Goal: Information Seeking & Learning: Find specific fact

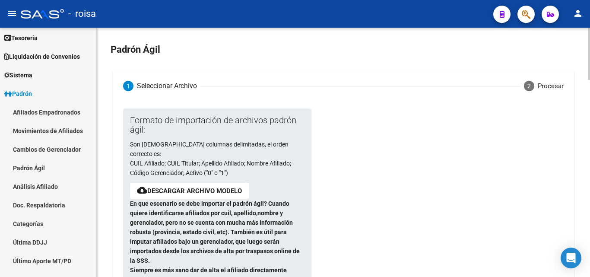
scroll to position [305, 0]
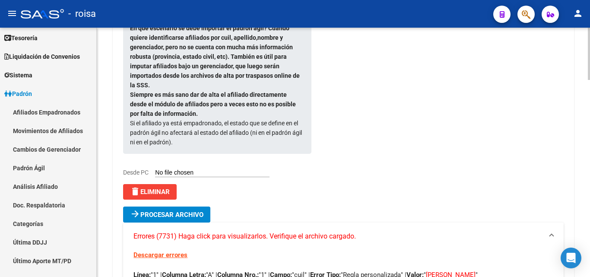
click at [169, 188] on span "delete Eliminar" at bounding box center [150, 192] width 40 height 8
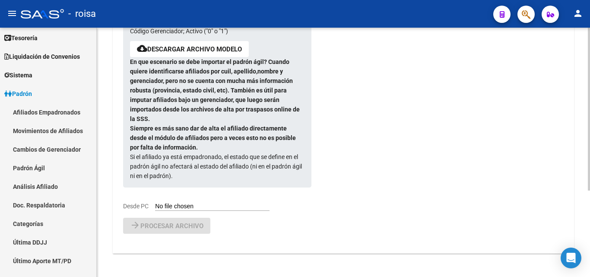
scroll to position [132, 0]
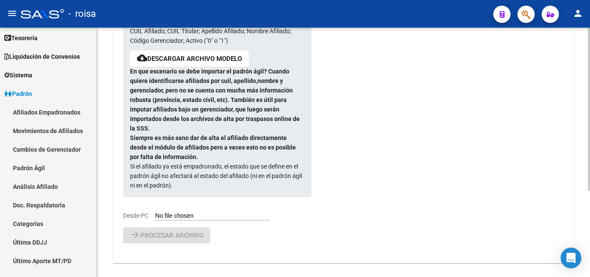
click at [161, 202] on div "Formato de importación de archivos padrón ágil: Son [DEMOGRAPHIC_DATA] columnas…" at bounding box center [210, 98] width 175 height 244
click at [165, 212] on input "Desde PC" at bounding box center [212, 216] width 115 height 8
type input "C:\fakepath\PADRON AGIL ROISA POR DECRETO ACTIVOS CON OTRA OS EN AFILMED.csv"
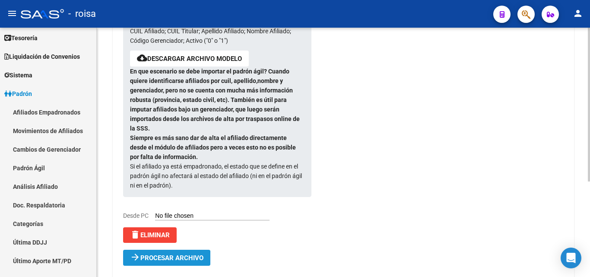
click at [161, 254] on span "Procesar archivo" at bounding box center [171, 258] width 63 height 8
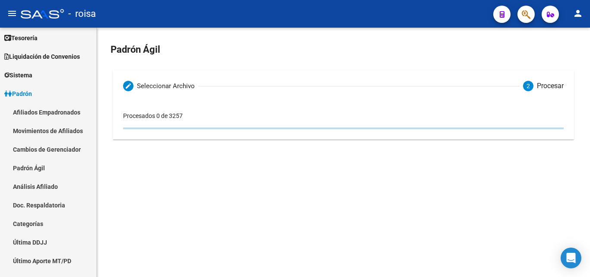
scroll to position [0, 0]
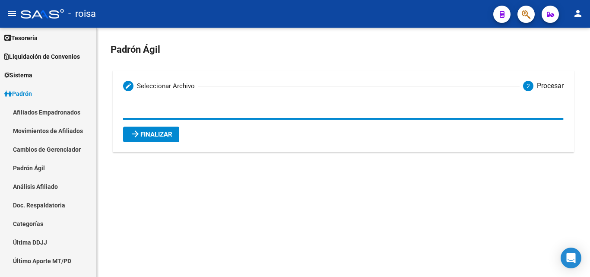
click at [150, 137] on span "arrow_forward Finalizar" at bounding box center [151, 135] width 42 height 8
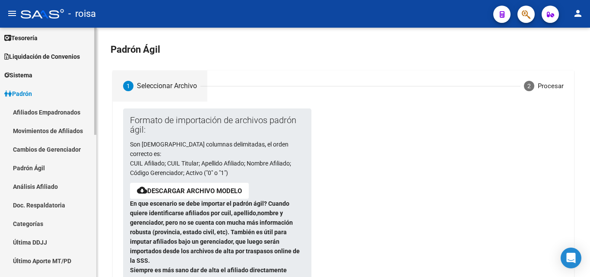
click at [40, 112] on link "Afiliados Empadronados" at bounding box center [48, 112] width 96 height 19
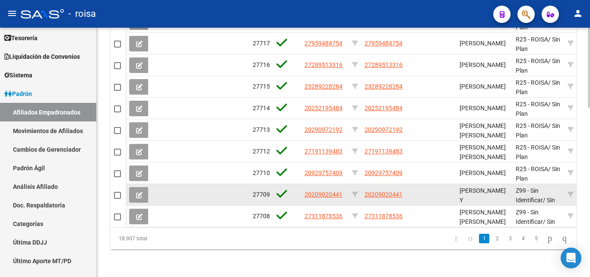
scroll to position [530, 0]
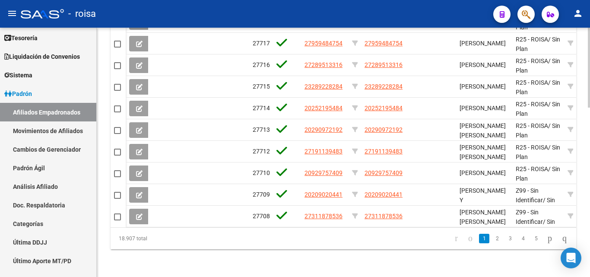
click at [241, 238] on datatable-pager "1 2 3 4 5" at bounding box center [390, 238] width 366 height 15
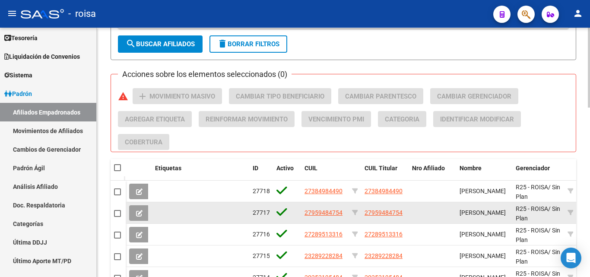
scroll to position [357, 0]
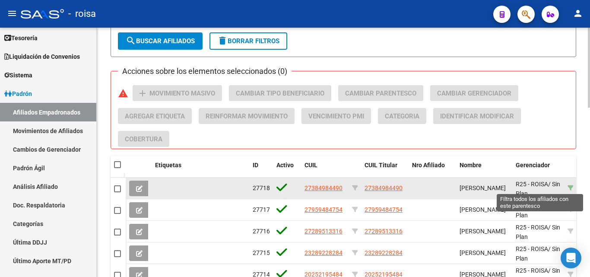
click at [570, 186] on icon at bounding box center [571, 188] width 6 height 6
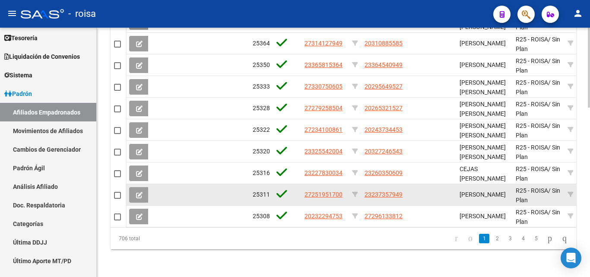
scroll to position [11, 0]
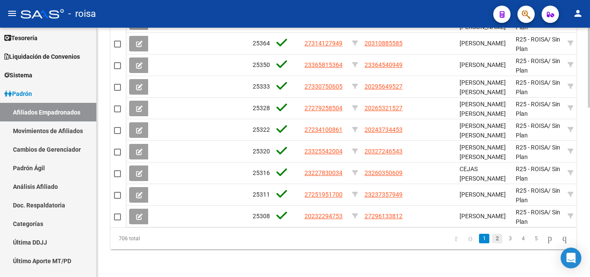
click at [492, 237] on link "2" at bounding box center [497, 239] width 10 height 10
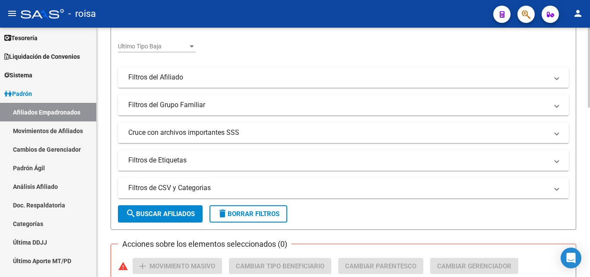
scroll to position [0, 0]
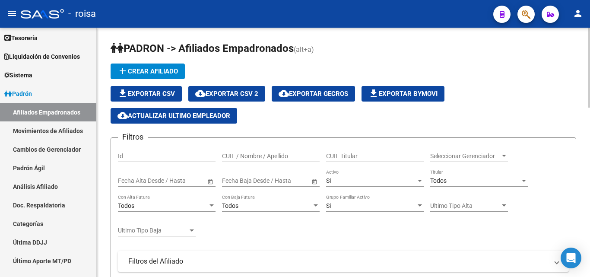
click at [428, 119] on div "file_download Exportar CSV cloud_download Exportar CSV 2 cloud_download Exporta…" at bounding box center [344, 105] width 466 height 38
click at [502, 159] on div at bounding box center [504, 156] width 8 height 7
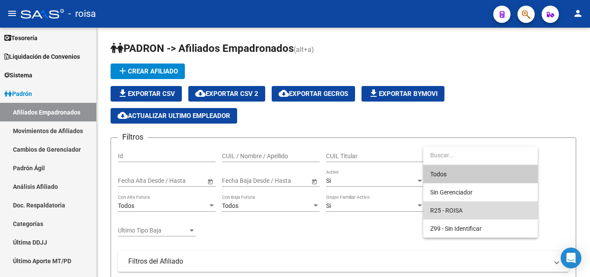
click at [467, 208] on span "R25 - ROISA" at bounding box center [480, 210] width 101 height 18
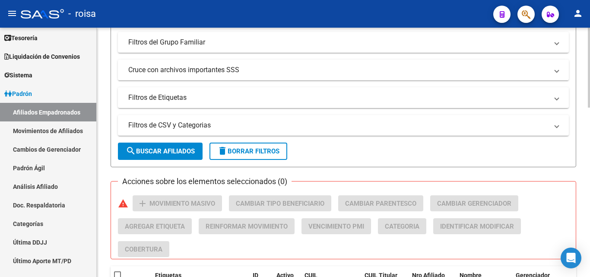
scroll to position [346, 0]
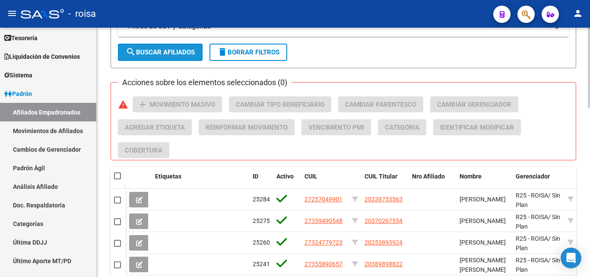
click at [172, 51] on span "search Buscar Afiliados" at bounding box center [160, 52] width 69 height 8
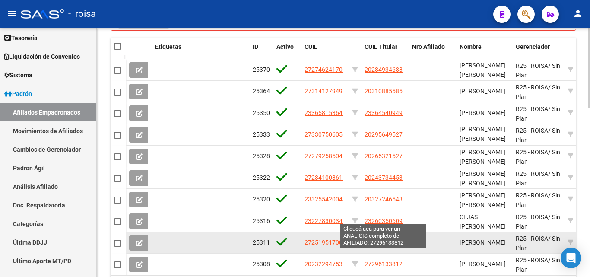
scroll to position [530, 0]
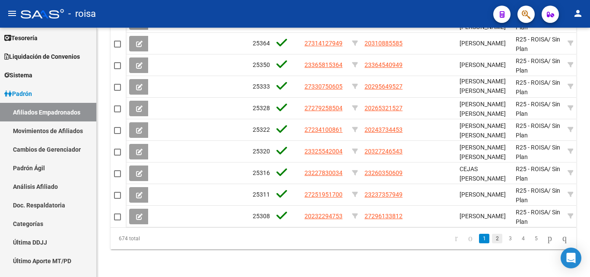
click at [492, 243] on link "2" at bounding box center [497, 239] width 10 height 10
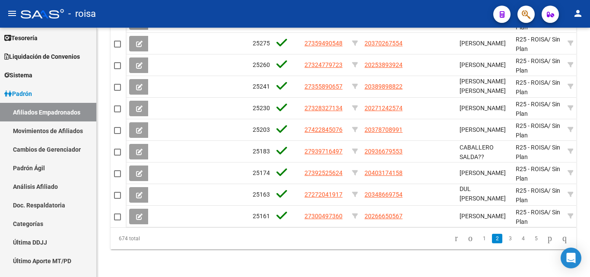
scroll to position [2, 0]
click at [505, 240] on link "3" at bounding box center [510, 239] width 10 height 10
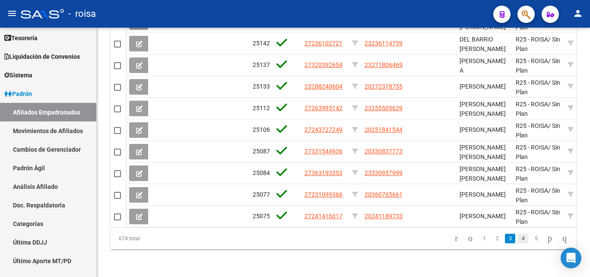
click at [518, 242] on link "4" at bounding box center [523, 239] width 10 height 10
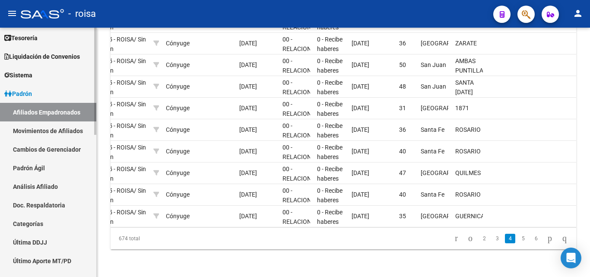
scroll to position [0, 0]
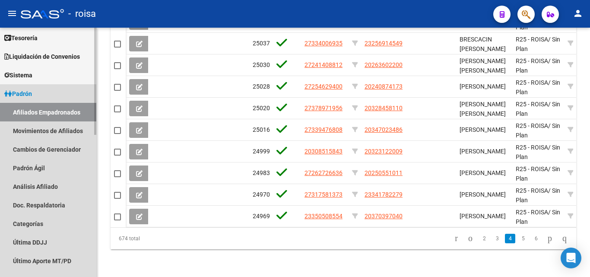
click at [44, 113] on link "Afiliados Empadronados" at bounding box center [48, 112] width 96 height 19
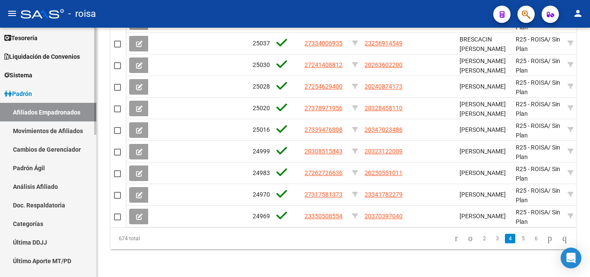
click at [38, 132] on link "Movimientos de Afiliados" at bounding box center [48, 130] width 96 height 19
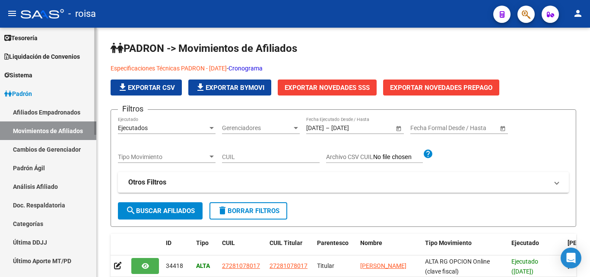
click at [42, 105] on link "Afiliados Empadronados" at bounding box center [48, 112] width 96 height 19
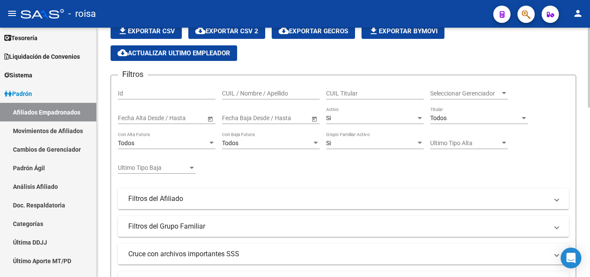
scroll to position [54, 0]
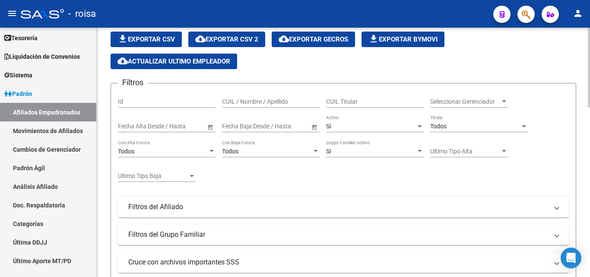
click at [451, 108] on div "Seleccionar Gerenciador Seleccionar Gerenciador" at bounding box center [469, 102] width 78 height 25
click at [451, 106] on div "Seleccionar Gerenciador Seleccionar Gerenciador" at bounding box center [469, 98] width 78 height 17
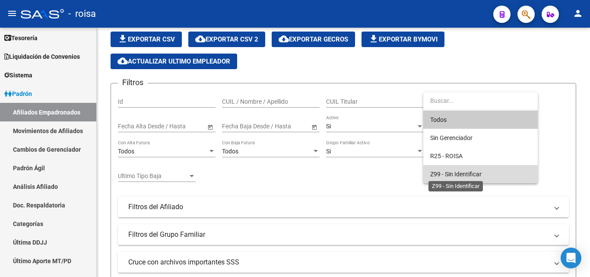
click at [459, 172] on span "Z99 - Sin Identificar" at bounding box center [455, 174] width 51 height 7
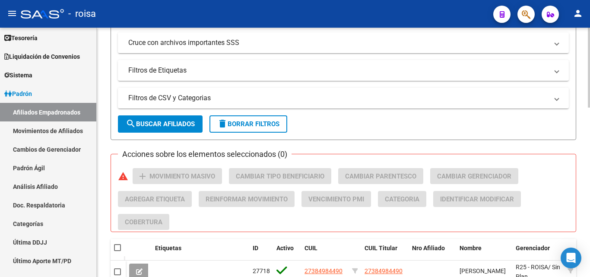
scroll to position [271, 0]
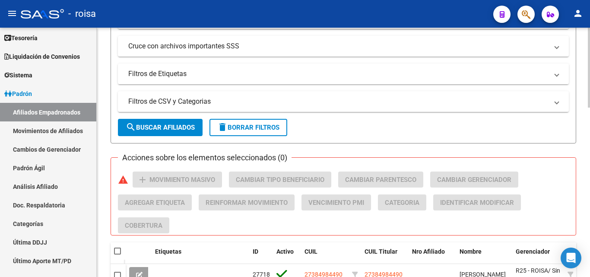
click at [153, 128] on span "search Buscar Afiliados" at bounding box center [160, 128] width 69 height 8
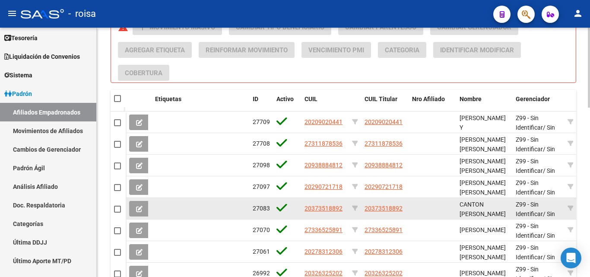
scroll to position [530, 0]
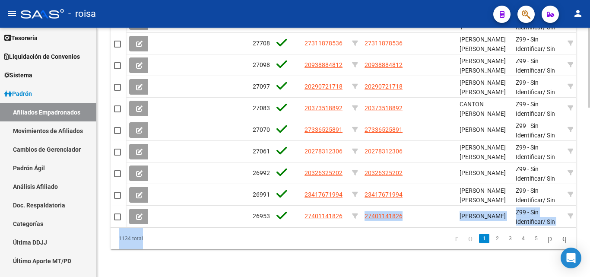
drag, startPoint x: 320, startPoint y: 220, endPoint x: 423, endPoint y: 230, distance: 103.8
click at [423, 230] on div "Etiquetas ID Activo CUIL CUIL Titular Nro Afiliado Nombre Gerenciador Parentesc…" at bounding box center [344, 120] width 466 height 260
click at [373, 230] on div "1134 total 1 2 3 4 5" at bounding box center [344, 239] width 466 height 22
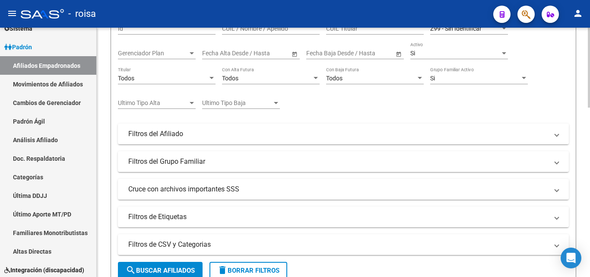
scroll to position [0, 0]
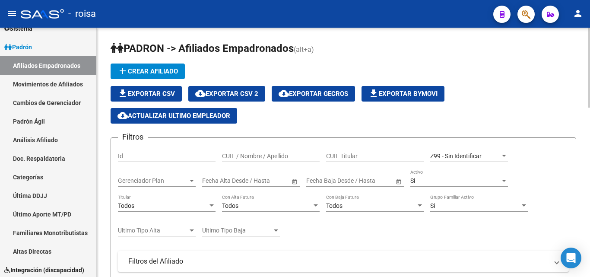
click at [439, 160] on div "Z99 - Sin Identificar Seleccionar Gerenciador" at bounding box center [469, 153] width 78 height 17
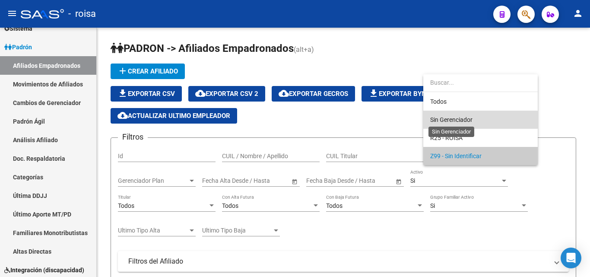
click at [459, 120] on span "Sin Gerenciador" at bounding box center [451, 119] width 42 height 7
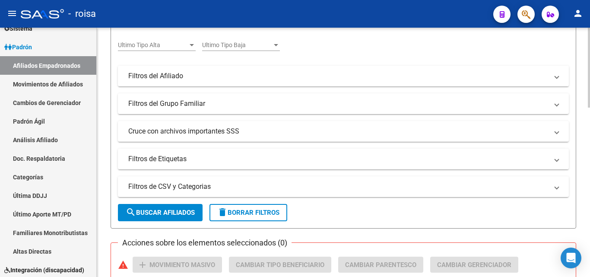
scroll to position [184, 0]
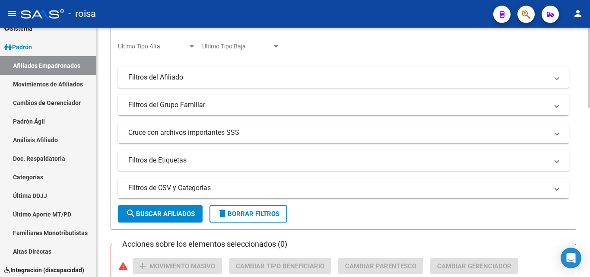
click at [148, 211] on span "search Buscar Afiliados" at bounding box center [160, 214] width 69 height 8
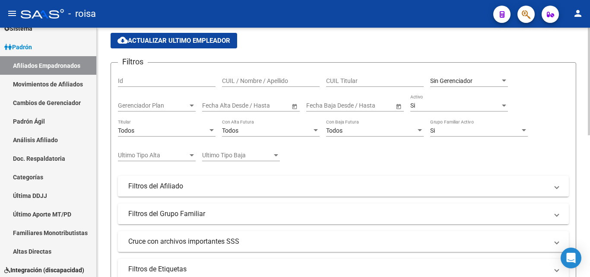
scroll to position [70, 0]
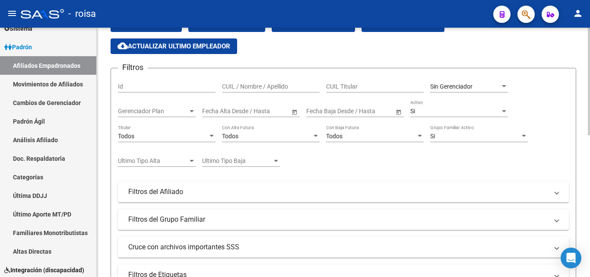
click at [492, 87] on div "Sin Gerenciador" at bounding box center [465, 86] width 70 height 7
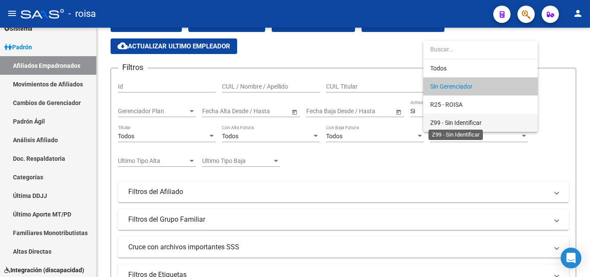
click at [461, 119] on span "Z99 - Sin Identificar" at bounding box center [455, 122] width 51 height 7
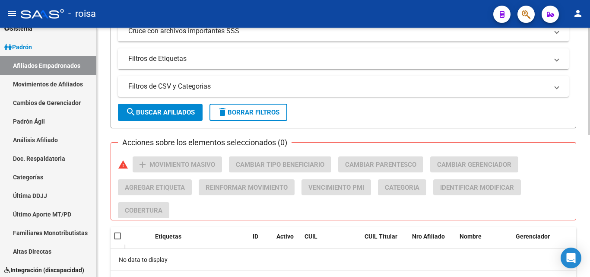
scroll to position [329, 0]
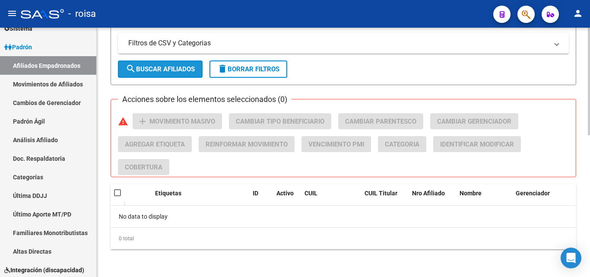
click at [143, 68] on span "search Buscar Afiliados" at bounding box center [160, 69] width 69 height 8
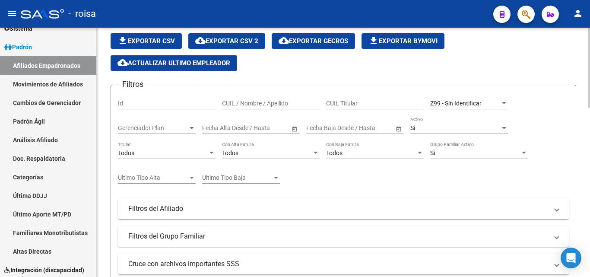
scroll to position [11, 0]
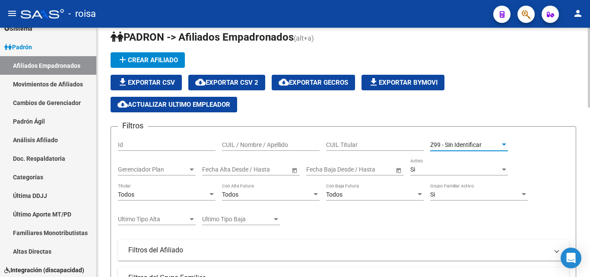
click at [498, 143] on div "Z99 - Sin Identificar" at bounding box center [465, 144] width 70 height 7
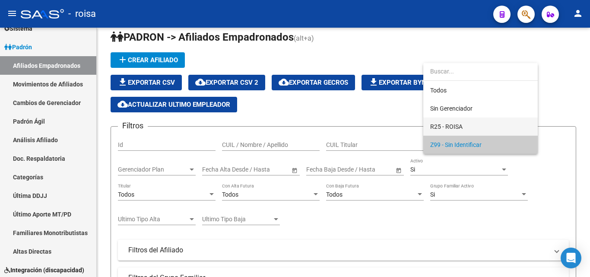
click at [464, 124] on span "R25 - ROISA" at bounding box center [480, 127] width 101 height 18
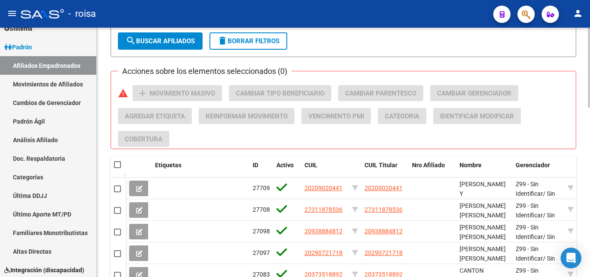
scroll to position [314, 0]
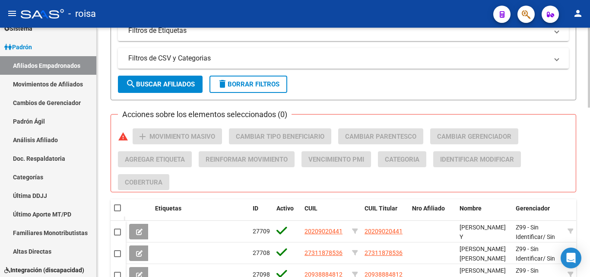
click at [172, 86] on span "search Buscar Afiliados" at bounding box center [160, 84] width 69 height 8
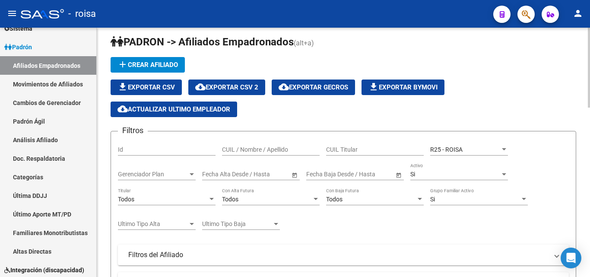
scroll to position [0, 0]
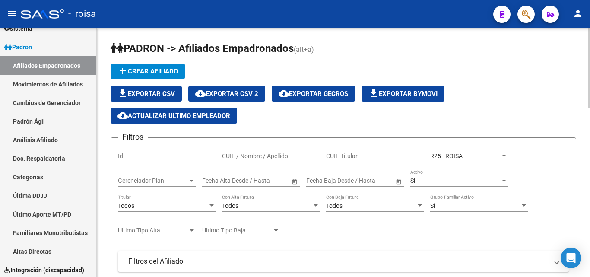
click at [503, 153] on div at bounding box center [504, 156] width 8 height 7
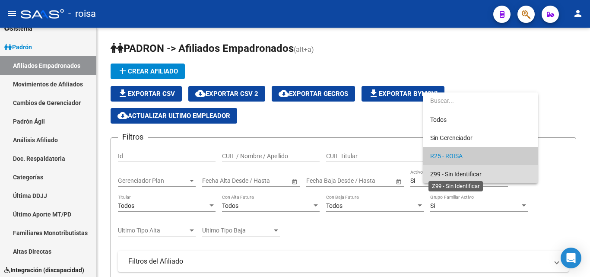
click at [460, 171] on span "Z99 - Sin Identificar" at bounding box center [455, 174] width 51 height 7
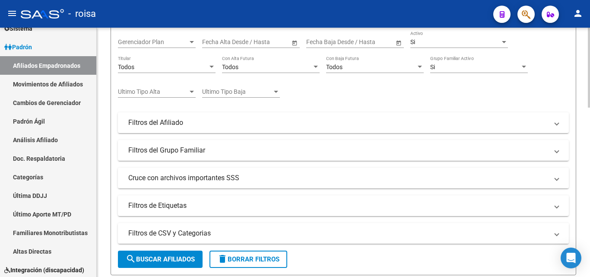
scroll to position [173, 0]
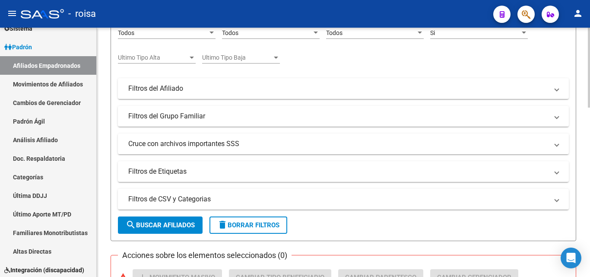
click at [142, 226] on span "search Buscar Afiliados" at bounding box center [160, 225] width 69 height 8
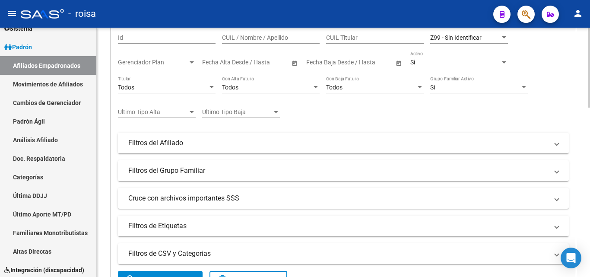
scroll to position [0, 0]
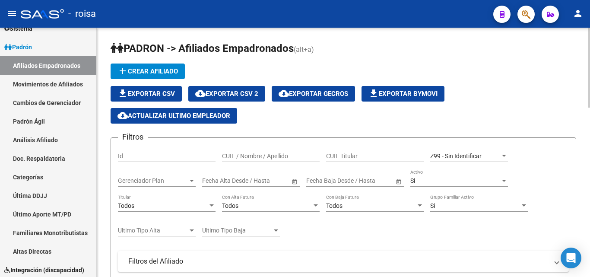
click at [482, 154] on span "Z99 - Sin Identificar" at bounding box center [455, 156] width 51 height 7
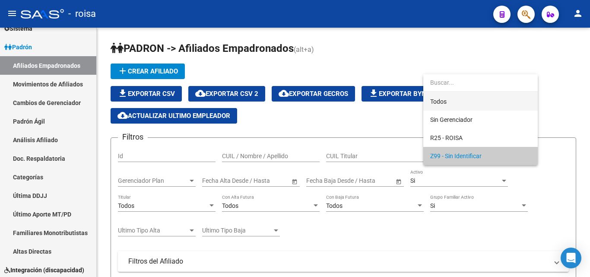
click at [463, 99] on span "Todos" at bounding box center [480, 101] width 101 height 18
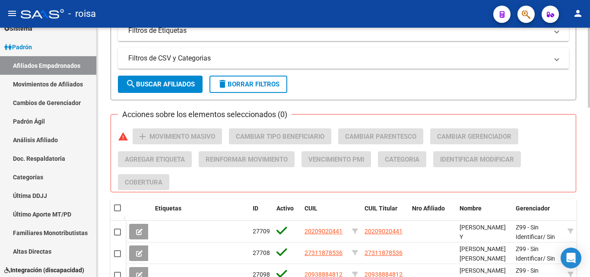
scroll to position [346, 0]
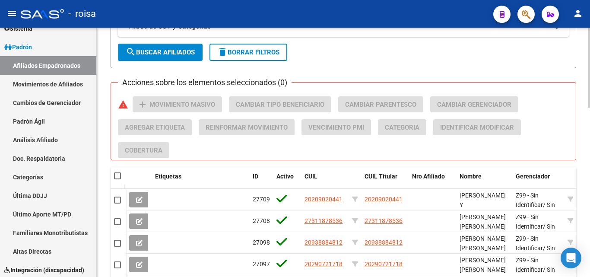
click at [166, 53] on span "search Buscar Afiliados" at bounding box center [160, 52] width 69 height 8
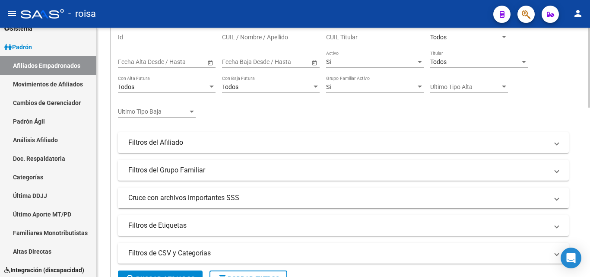
scroll to position [98, 0]
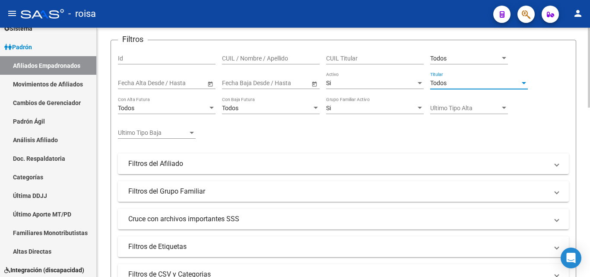
click at [448, 82] on div "Todos" at bounding box center [475, 83] width 90 height 7
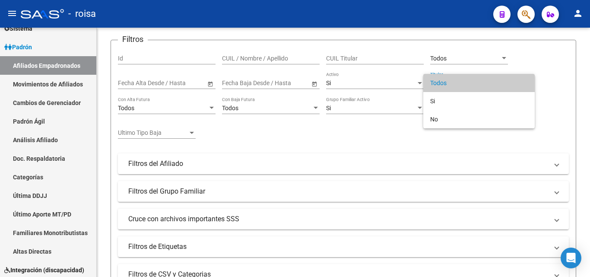
click at [404, 40] on div at bounding box center [295, 138] width 590 height 277
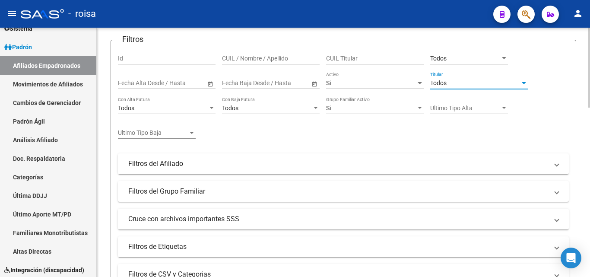
click at [448, 80] on div "Todos" at bounding box center [475, 83] width 90 height 7
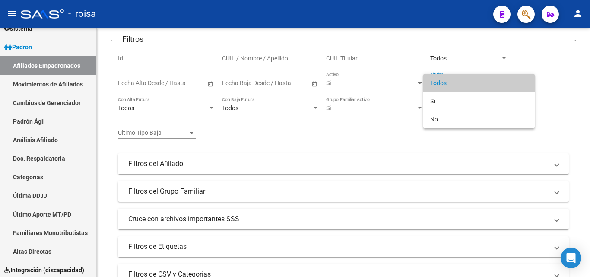
click at [402, 58] on div at bounding box center [295, 138] width 590 height 277
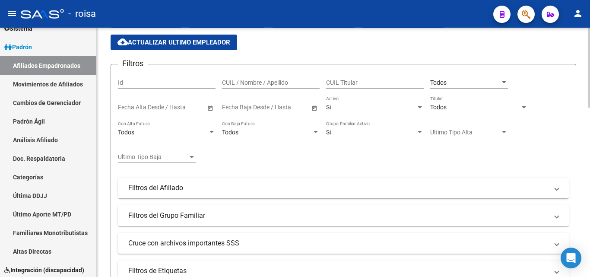
scroll to position [54, 0]
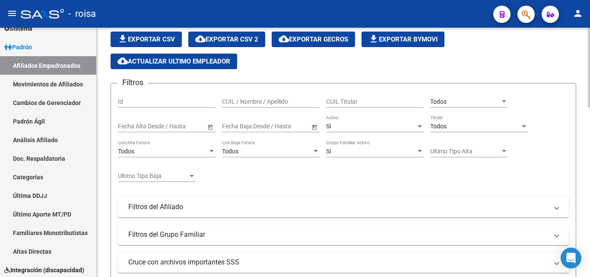
click at [467, 99] on div "Todos" at bounding box center [465, 101] width 70 height 7
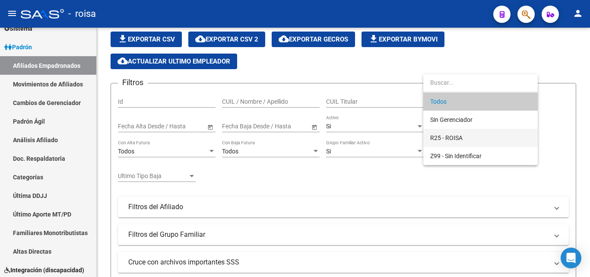
click at [462, 131] on span "R25 - ROISA" at bounding box center [480, 138] width 101 height 18
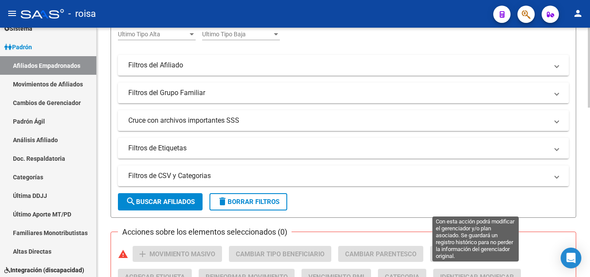
scroll to position [271, 0]
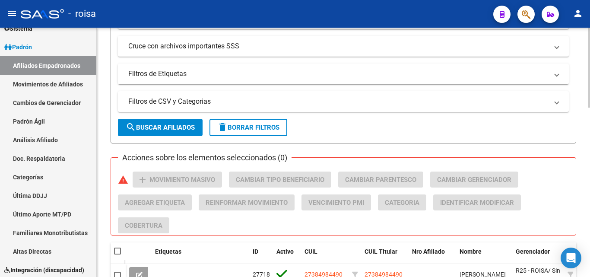
click at [168, 125] on span "search Buscar Afiliados" at bounding box center [160, 128] width 69 height 8
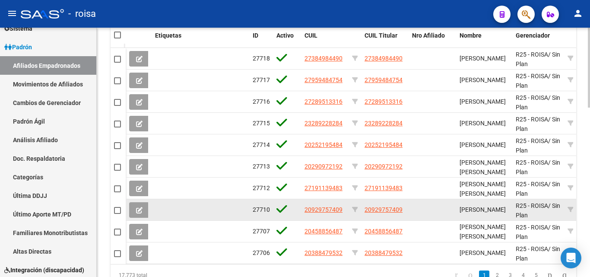
scroll to position [530, 0]
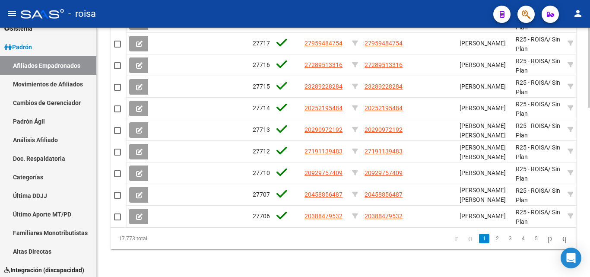
click at [235, 239] on datatable-pager "1 2 3 4 5" at bounding box center [390, 238] width 366 height 15
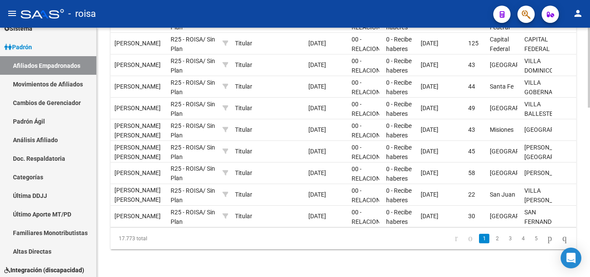
scroll to position [0, 0]
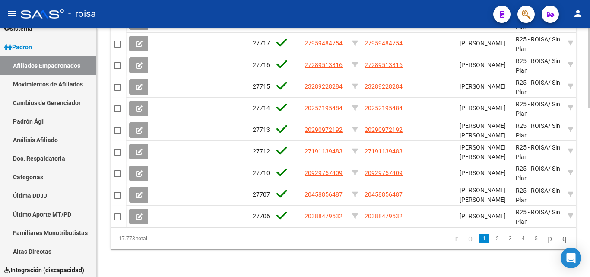
click at [218, 233] on datatable-pager "1 2 3 4 5" at bounding box center [390, 238] width 366 height 15
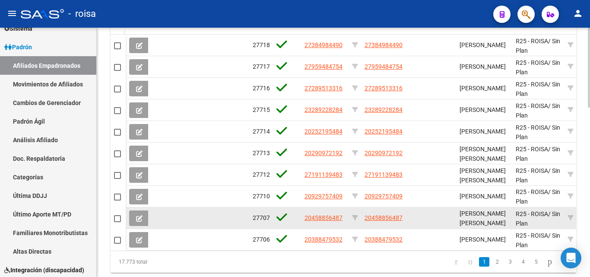
scroll to position [530, 0]
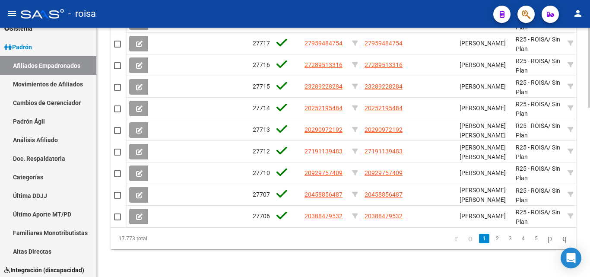
drag, startPoint x: 153, startPoint y: 236, endPoint x: 118, endPoint y: 233, distance: 35.6
click at [118, 233] on div "17.773 total" at bounding box center [157, 239] width 92 height 22
click at [173, 236] on div "17.773 total" at bounding box center [157, 239] width 92 height 22
click at [268, 233] on datatable-pager "1 2 3 4 5" at bounding box center [390, 238] width 366 height 15
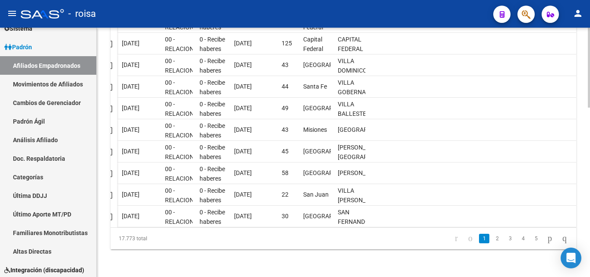
scroll to position [0, 0]
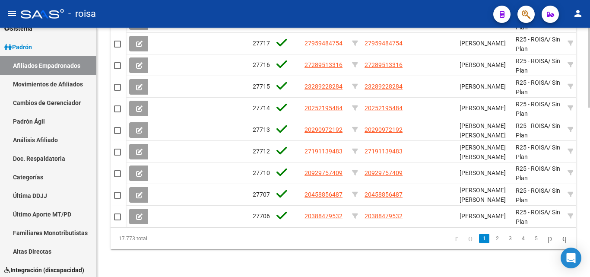
click at [161, 245] on div "17.773 total" at bounding box center [157, 239] width 92 height 22
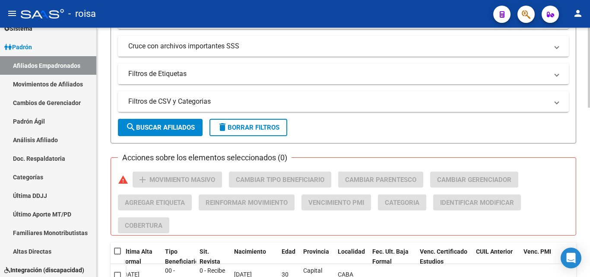
scroll to position [54, 0]
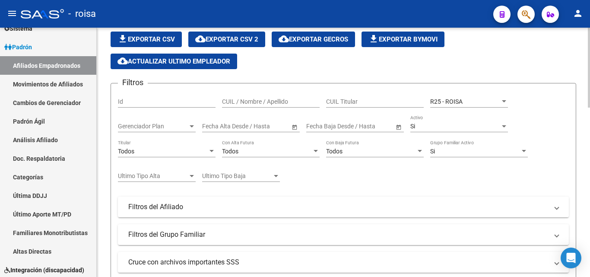
click at [507, 99] on div at bounding box center [504, 101] width 8 height 7
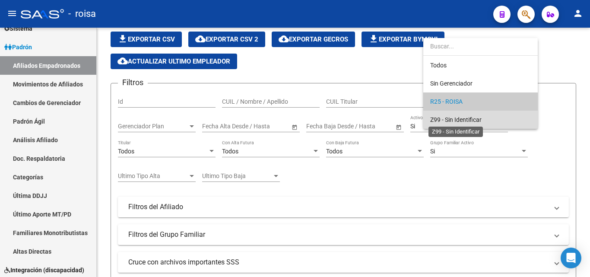
click at [482, 118] on span "Z99 - Sin Identificar" at bounding box center [455, 119] width 51 height 7
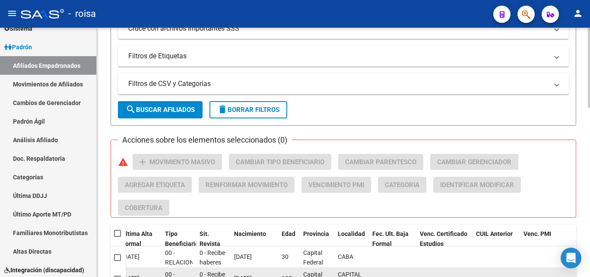
scroll to position [271, 0]
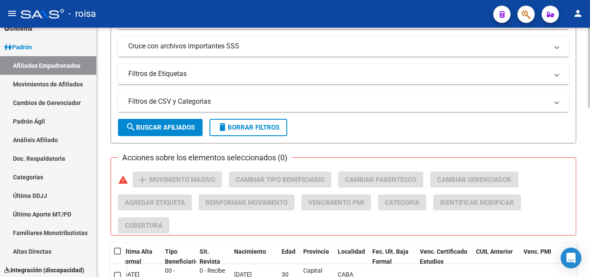
click at [152, 125] on span "search Buscar Afiliados" at bounding box center [160, 128] width 69 height 8
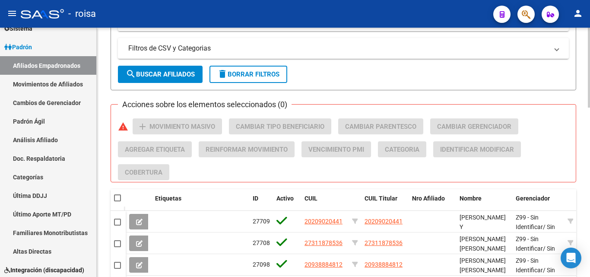
scroll to position [400, 0]
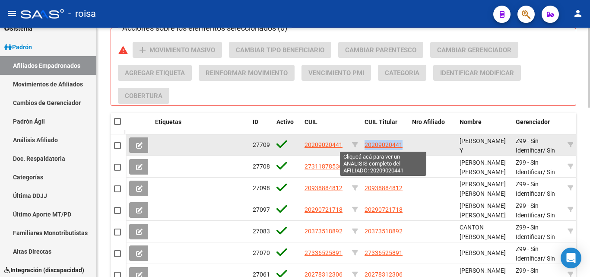
drag, startPoint x: 407, startPoint y: 142, endPoint x: 366, endPoint y: 143, distance: 40.6
click at [366, 143] on datatable-body-cell "20209020441" at bounding box center [385, 144] width 48 height 21
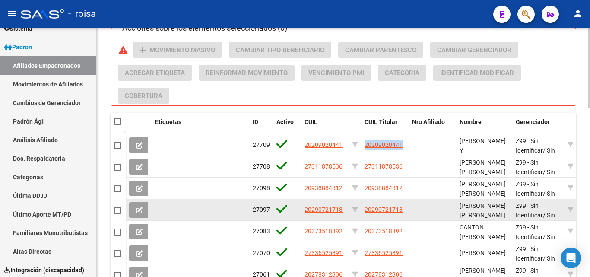
copy span "20209020441"
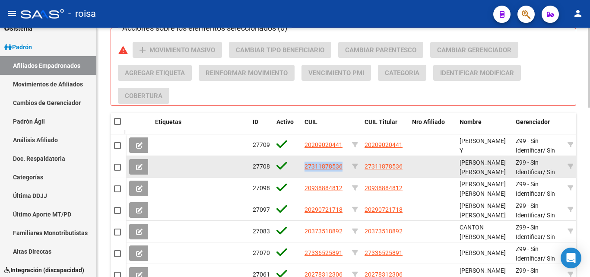
drag, startPoint x: 344, startPoint y: 168, endPoint x: 302, endPoint y: 167, distance: 41.1
click at [302, 167] on datatable-body-cell "27311878536" at bounding box center [325, 166] width 48 height 21
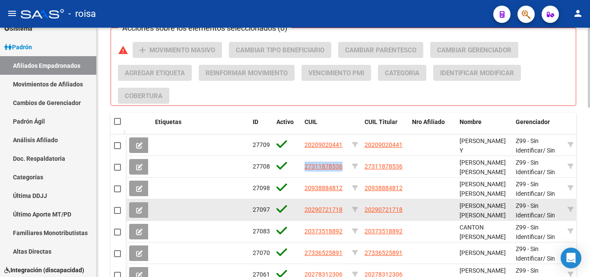
copy span "27311878536"
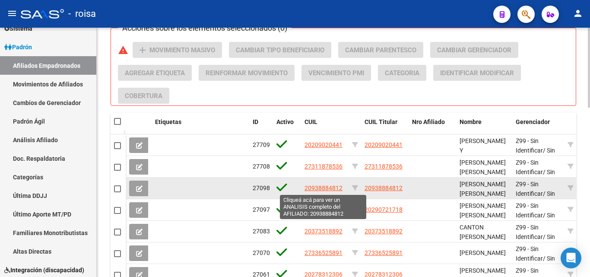
click at [321, 185] on span "20938884812" at bounding box center [324, 188] width 38 height 7
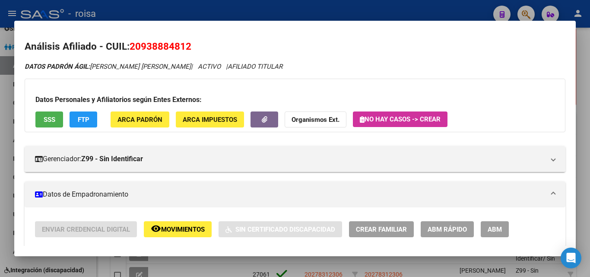
drag, startPoint x: 193, startPoint y: 46, endPoint x: 130, endPoint y: 40, distance: 63.4
click at [130, 40] on h2 "Análisis Afiliado - CUIL: 20938884812" at bounding box center [295, 46] width 541 height 15
copy span "20938884812"
click at [585, 48] on div at bounding box center [295, 138] width 590 height 277
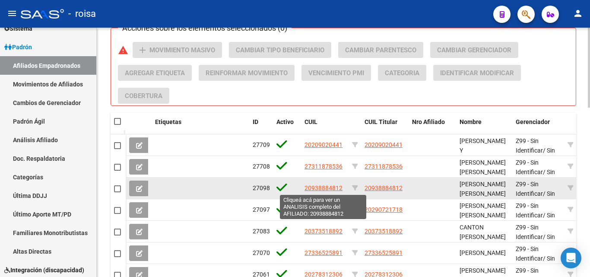
drag, startPoint x: 346, startPoint y: 187, endPoint x: 305, endPoint y: 185, distance: 40.7
click at [305, 185] on datatable-body-cell "20938884812" at bounding box center [325, 188] width 48 height 21
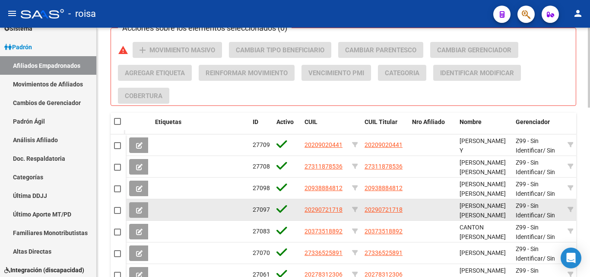
drag, startPoint x: 346, startPoint y: 206, endPoint x: 306, endPoint y: 205, distance: 40.2
click at [306, 205] on datatable-body-cell "20290721718" at bounding box center [325, 209] width 48 height 21
copy span "20290721718"
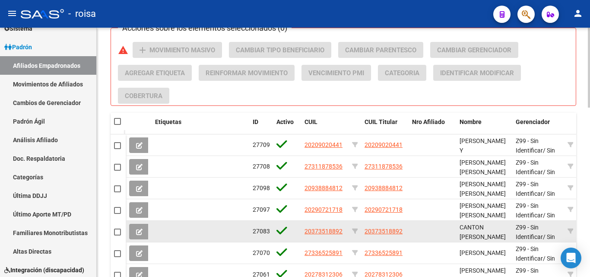
drag, startPoint x: 343, startPoint y: 232, endPoint x: 300, endPoint y: 232, distance: 42.8
copy div "20373518892"
click at [346, 230] on datatable-body-cell "20373518892" at bounding box center [325, 231] width 48 height 21
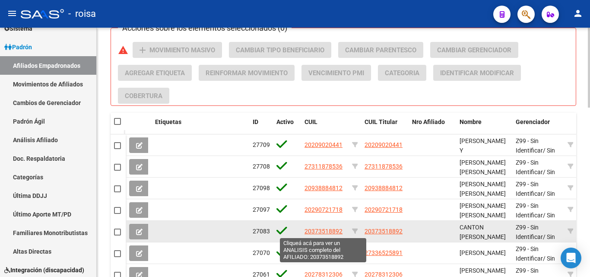
drag, startPoint x: 341, startPoint y: 229, endPoint x: 306, endPoint y: 228, distance: 35.9
click at [306, 228] on div "20373518892" at bounding box center [325, 231] width 41 height 10
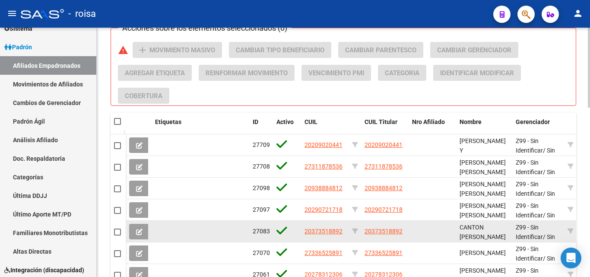
copy span "20373518892"
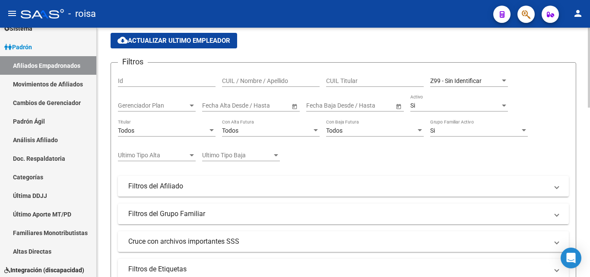
scroll to position [54, 0]
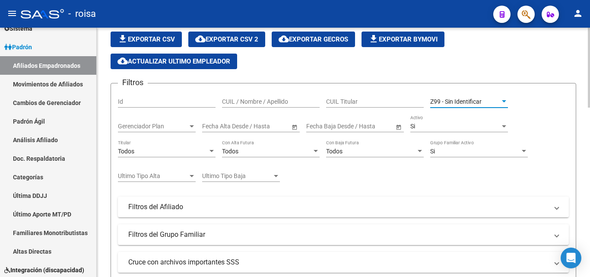
click at [497, 102] on div "Z99 - Sin Identificar" at bounding box center [465, 101] width 70 height 7
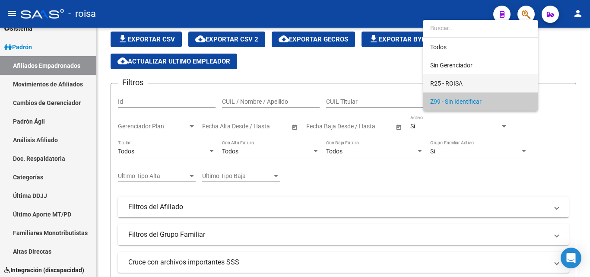
click at [489, 80] on span "R25 - ROISA" at bounding box center [480, 83] width 101 height 18
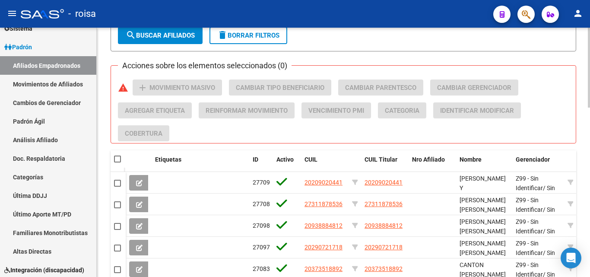
scroll to position [314, 0]
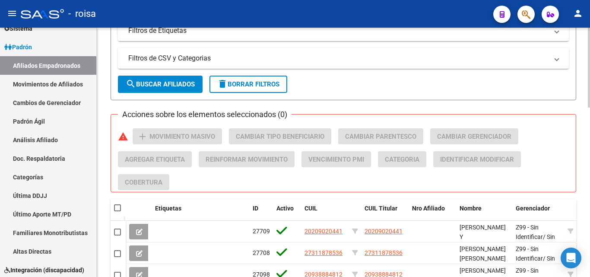
click at [163, 84] on span "search Buscar Afiliados" at bounding box center [160, 84] width 69 height 8
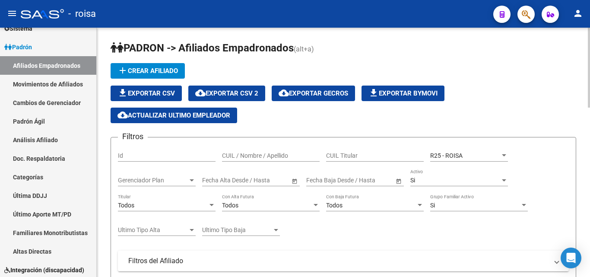
scroll to position [0, 0]
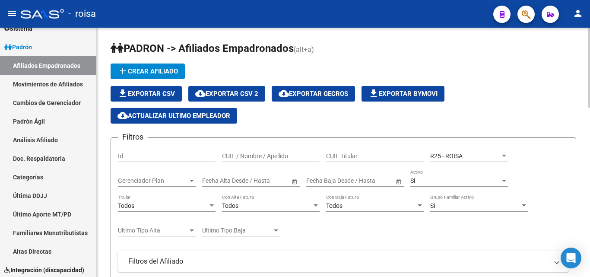
click at [153, 92] on span "file_download Exportar CSV" at bounding box center [146, 94] width 57 height 8
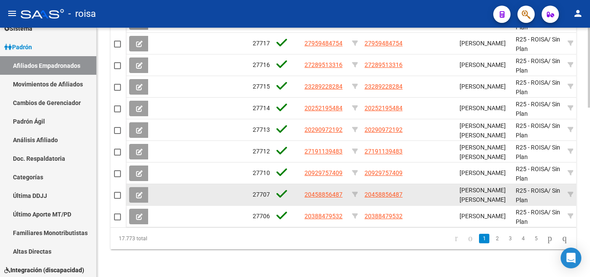
scroll to position [530, 0]
drag, startPoint x: 345, startPoint y: 188, endPoint x: 292, endPoint y: 185, distance: 52.8
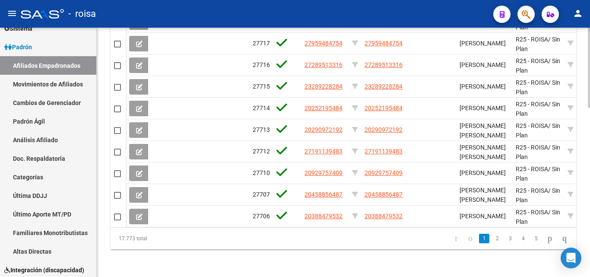
copy div "20458856487"
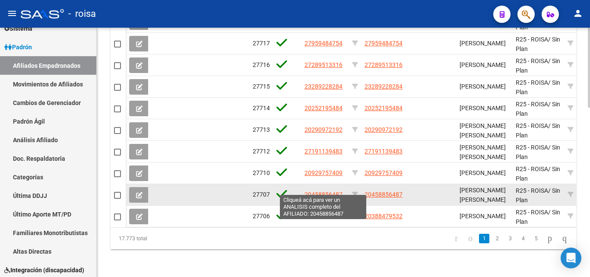
drag, startPoint x: 344, startPoint y: 187, endPoint x: 305, endPoint y: 186, distance: 38.9
click at [305, 190] on div "20458856487" at bounding box center [325, 195] width 41 height 10
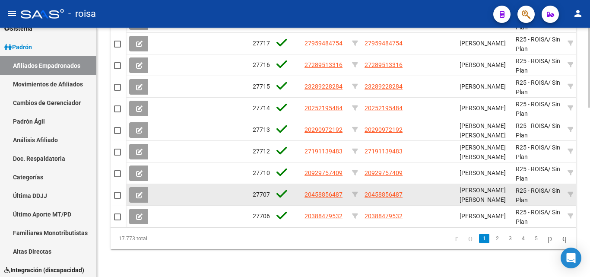
click at [309, 191] on span "20458856487" at bounding box center [324, 194] width 38 height 7
copy span "20458856487"
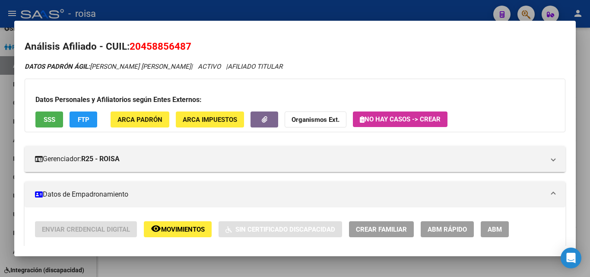
drag, startPoint x: 195, startPoint y: 45, endPoint x: 131, endPoint y: 49, distance: 63.7
click at [131, 49] on h2 "Análisis Afiliado - CUIL: 20458856487" at bounding box center [295, 46] width 541 height 15
click at [290, 8] on div at bounding box center [295, 138] width 590 height 277
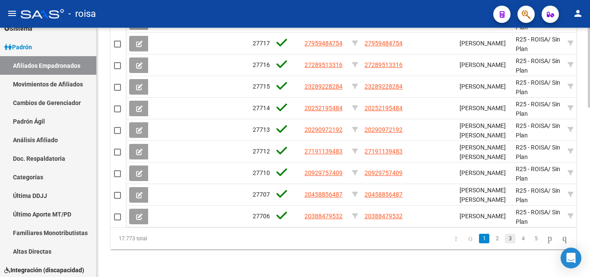
click at [505, 238] on link "3" at bounding box center [510, 239] width 10 height 10
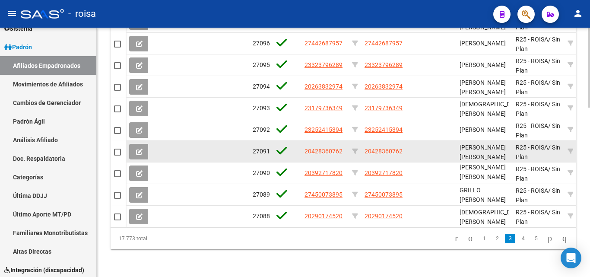
scroll to position [0, 0]
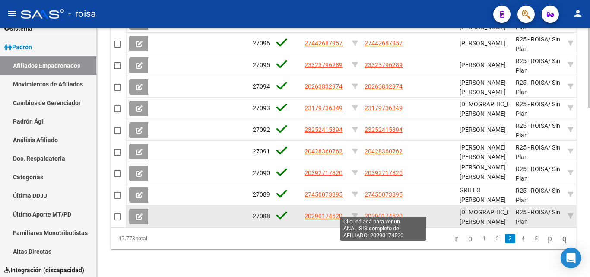
drag, startPoint x: 407, startPoint y: 208, endPoint x: 366, endPoint y: 206, distance: 40.7
click at [366, 206] on datatable-body-cell "20290174520" at bounding box center [385, 216] width 48 height 21
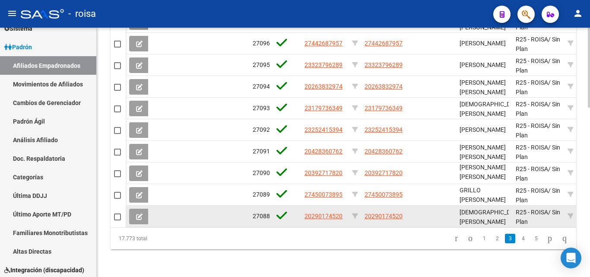
drag, startPoint x: 373, startPoint y: 207, endPoint x: 401, endPoint y: 208, distance: 27.7
click at [401, 213] on span "20290174520" at bounding box center [384, 216] width 38 height 7
copy span "20290174520"
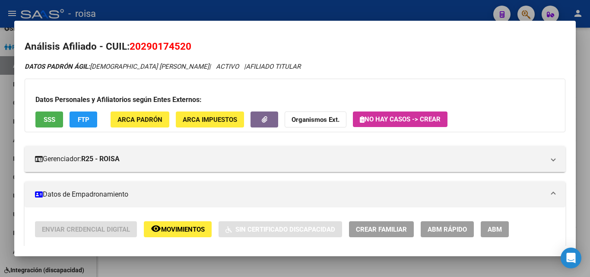
drag, startPoint x: 401, startPoint y: 208, endPoint x: 131, endPoint y: 46, distance: 315.3
click at [131, 46] on h2 "Análisis Afiliado - CUIL: 20290174520" at bounding box center [295, 46] width 541 height 15
click at [227, 13] on div at bounding box center [295, 138] width 590 height 277
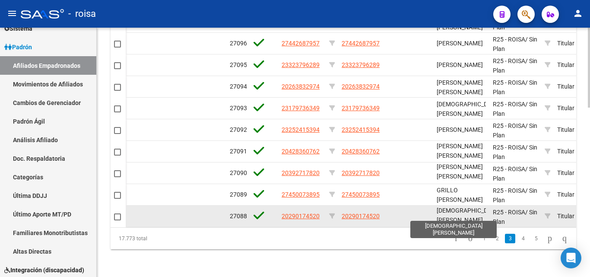
scroll to position [0, 0]
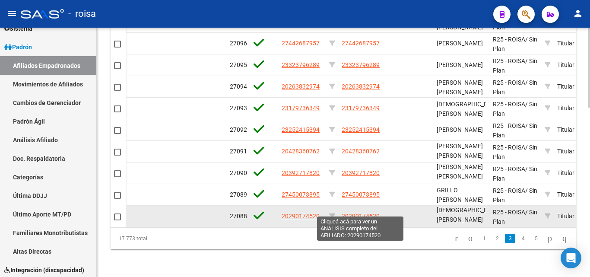
drag, startPoint x: 385, startPoint y: 209, endPoint x: 339, endPoint y: 210, distance: 45.4
click at [339, 210] on datatable-body-cell "20290174520" at bounding box center [362, 216] width 48 height 21
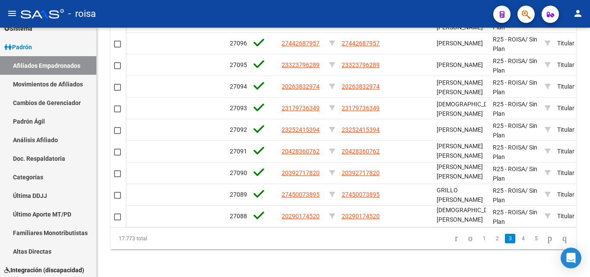
click at [521, 239] on li "4" at bounding box center [523, 238] width 13 height 15
click at [531, 238] on link "5" at bounding box center [536, 239] width 10 height 10
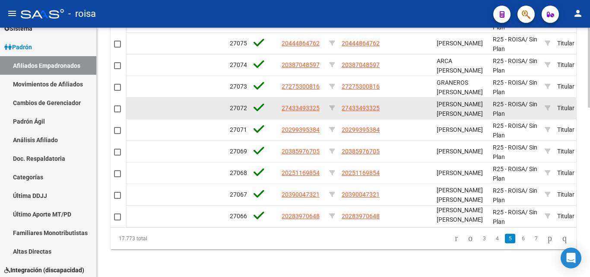
scroll to position [2, 0]
drag, startPoint x: 322, startPoint y: 99, endPoint x: 277, endPoint y: 99, distance: 45.4
click at [277, 99] on div "27072 27433493325 27433493325 [PERSON_NAME] [PERSON_NAME] R25 - ROISA / Sin Pla…" at bounding box center [594, 109] width 983 height 22
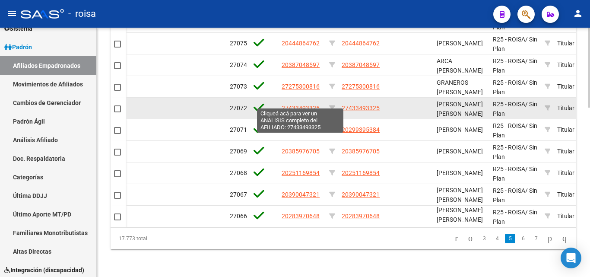
click at [310, 105] on span "27433493325" at bounding box center [301, 108] width 38 height 7
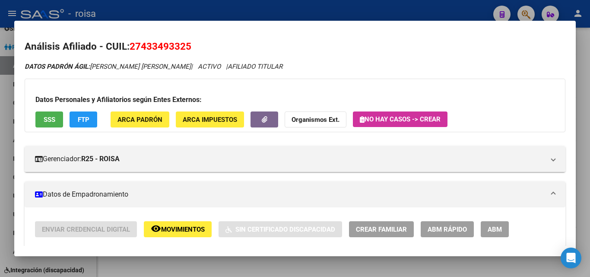
drag, startPoint x: 183, startPoint y: 45, endPoint x: 142, endPoint y: 46, distance: 41.1
click at [142, 46] on span "27433493325" at bounding box center [161, 46] width 62 height 11
drag, startPoint x: 187, startPoint y: 45, endPoint x: 144, endPoint y: 47, distance: 42.8
click at [144, 47] on span "27433493325" at bounding box center [161, 46] width 62 height 11
click at [585, 50] on div at bounding box center [295, 138] width 590 height 277
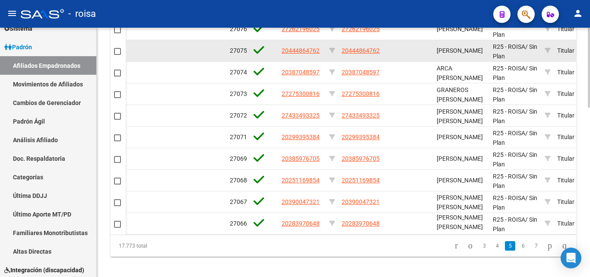
scroll to position [530, 0]
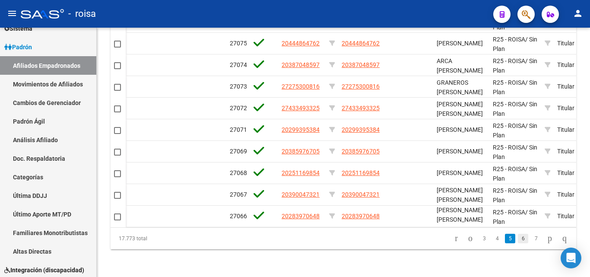
click at [518, 238] on link "6" at bounding box center [523, 239] width 10 height 10
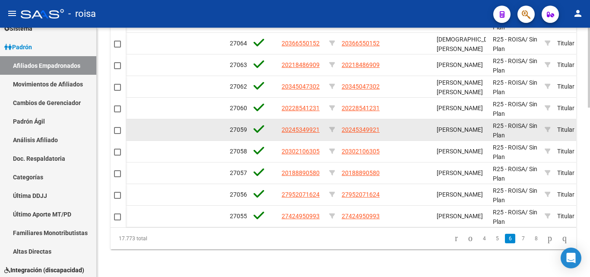
scroll to position [11, 0]
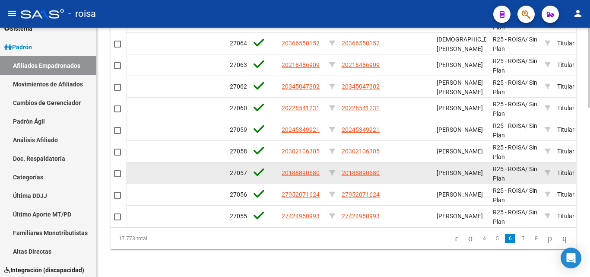
drag, startPoint x: 320, startPoint y: 164, endPoint x: 277, endPoint y: 167, distance: 43.8
click at [279, 165] on datatable-body-cell "20188890580" at bounding box center [302, 172] width 48 height 21
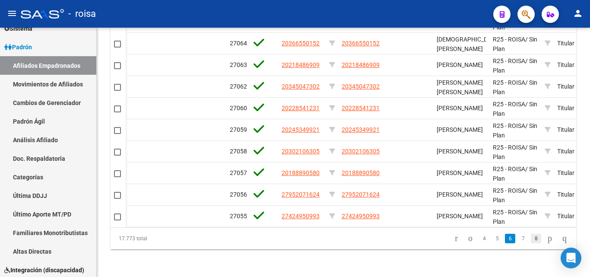
click at [531, 238] on link "8" at bounding box center [536, 239] width 10 height 10
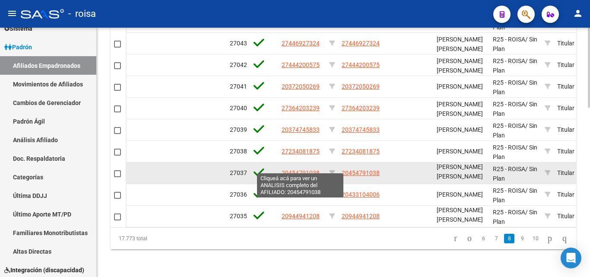
drag, startPoint x: 322, startPoint y: 167, endPoint x: 283, endPoint y: 168, distance: 39.3
click at [283, 168] on div "20454791038" at bounding box center [302, 173] width 41 height 10
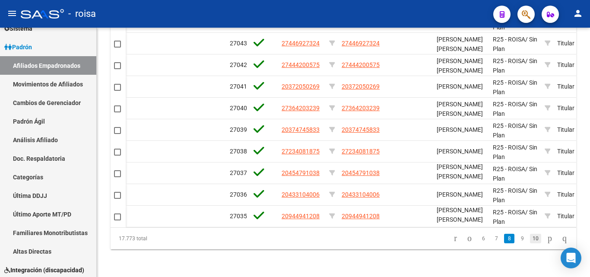
click at [530, 238] on link "10" at bounding box center [535, 239] width 11 height 10
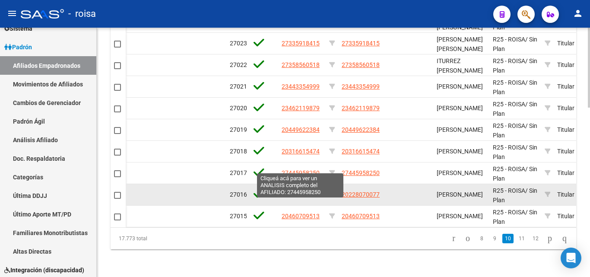
scroll to position [2, 0]
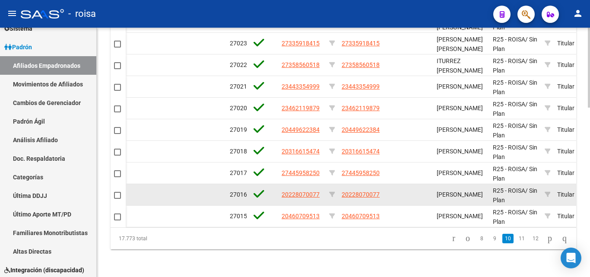
drag, startPoint x: 323, startPoint y: 186, endPoint x: 276, endPoint y: 188, distance: 47.1
click at [276, 188] on div "27016 20228070077 20228070077 [PERSON_NAME] R25 - ROISA / Sin Plan Titular [DAT…" at bounding box center [594, 195] width 983 height 22
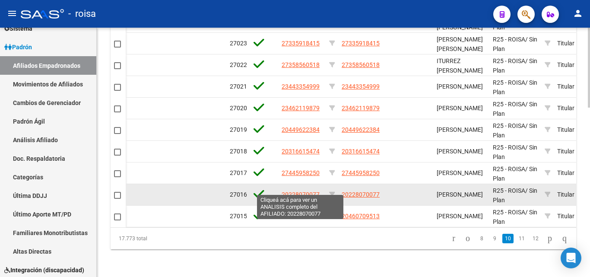
click at [306, 191] on span "20228070077" at bounding box center [301, 194] width 38 height 7
type textarea "20228070077"
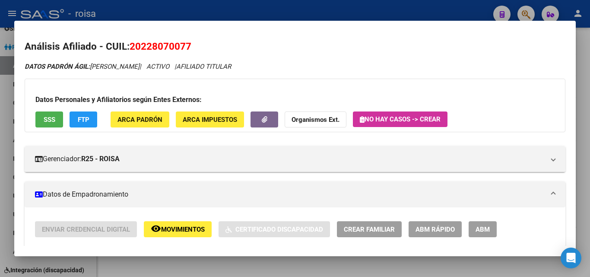
drag, startPoint x: 185, startPoint y: 45, endPoint x: 141, endPoint y: 48, distance: 44.2
click at [141, 48] on span "20228070077" at bounding box center [161, 46] width 62 height 11
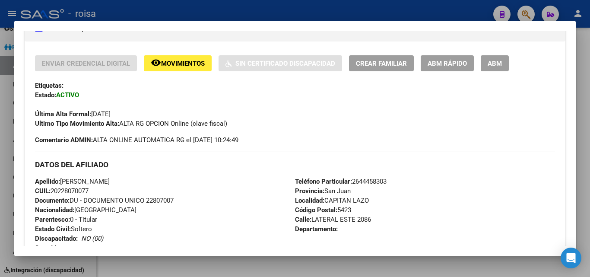
scroll to position [173, 0]
